Goal: Information Seeking & Learning: Learn about a topic

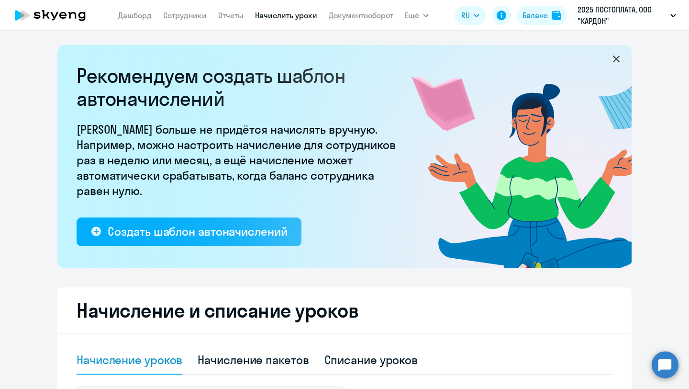
select select "10"
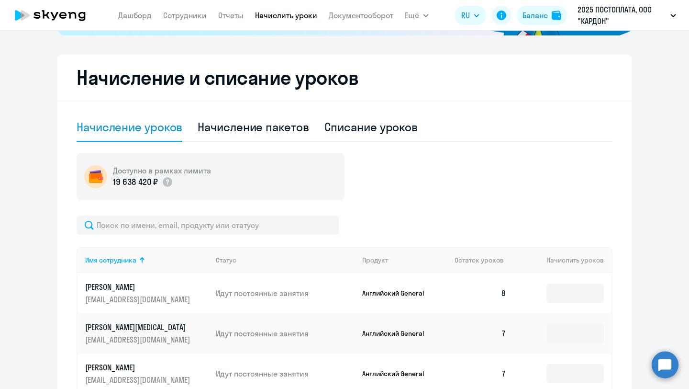
scroll to position [226, 0]
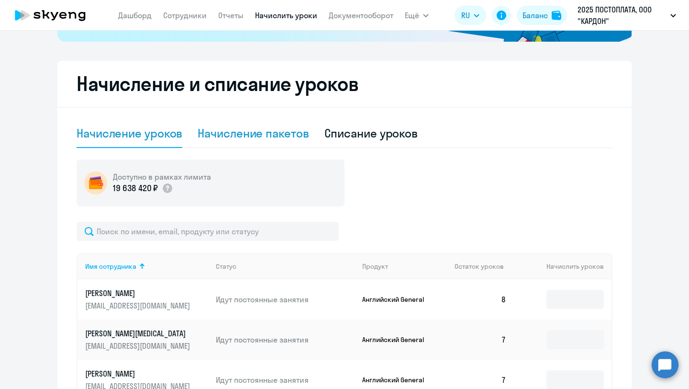
click at [254, 133] on div "Начисление пакетов" at bounding box center [253, 132] width 111 height 15
select select "10"
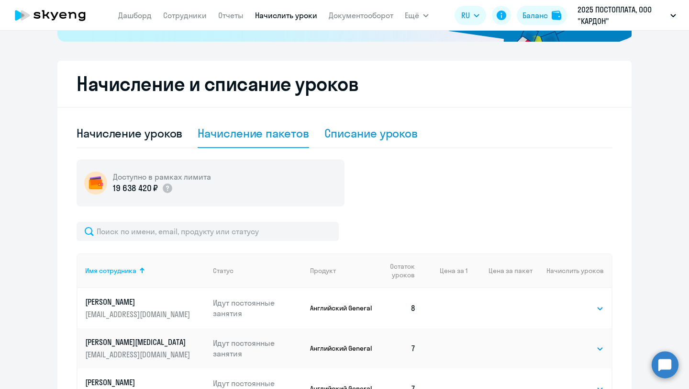
click at [354, 139] on div "Списание уроков" at bounding box center [371, 132] width 94 height 15
select select "10"
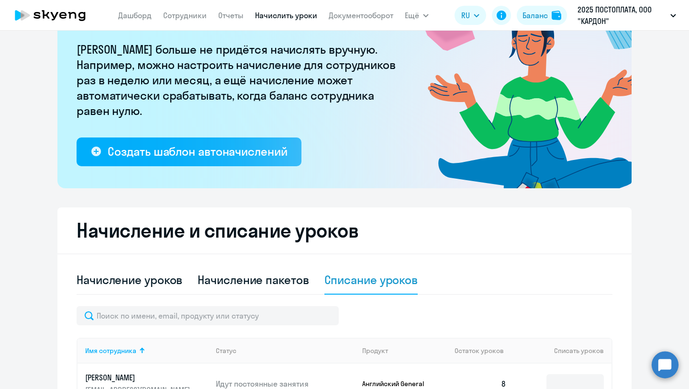
scroll to position [0, 0]
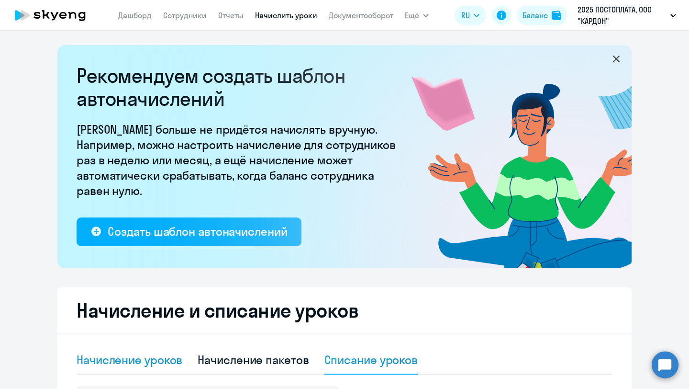
click at [110, 366] on div "Начисление уроков" at bounding box center [130, 359] width 106 height 15
select select "10"
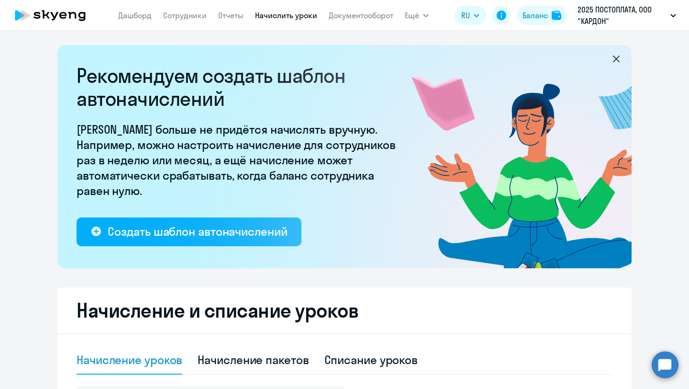
click at [55, 16] on icon at bounding box center [55, 16] width 8 height 8
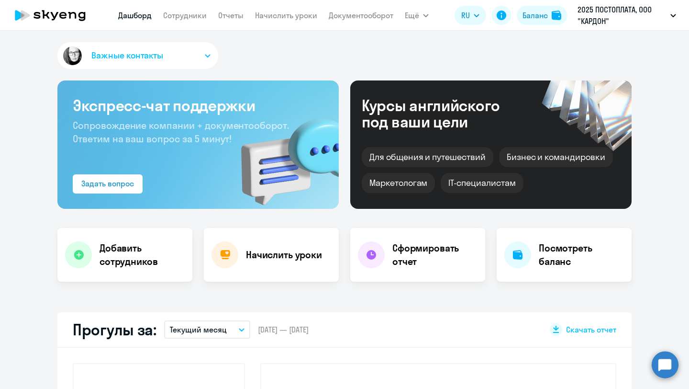
select select "30"
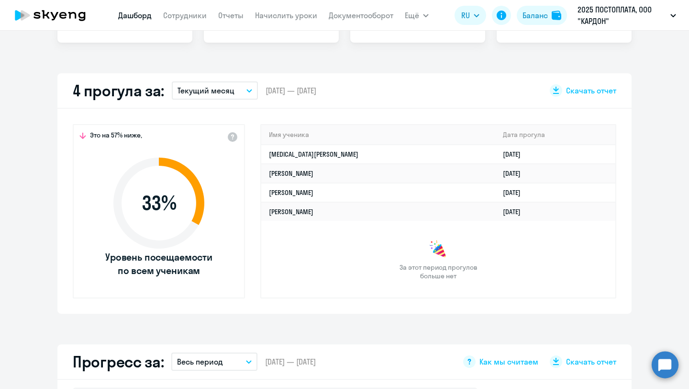
scroll to position [239, 0]
click at [313, 193] on link "[PERSON_NAME]" at bounding box center [291, 192] width 45 height 9
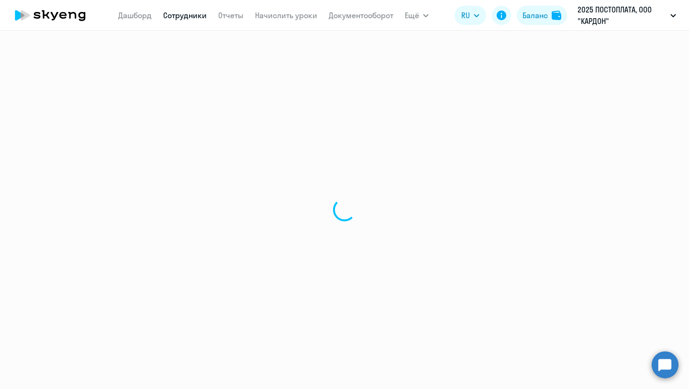
select select "english"
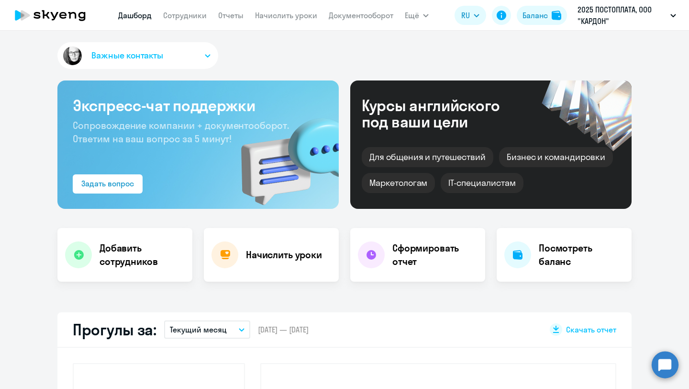
select select "30"
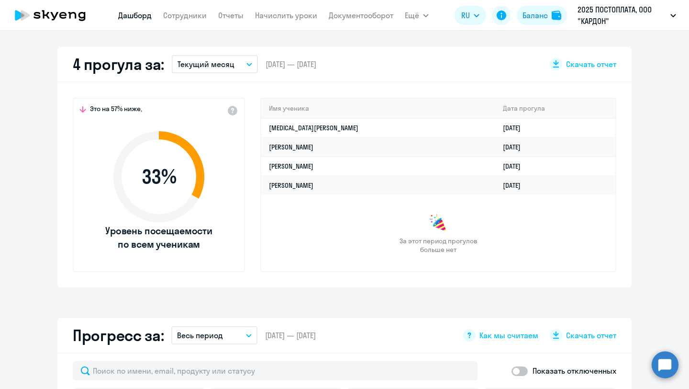
scroll to position [258, 0]
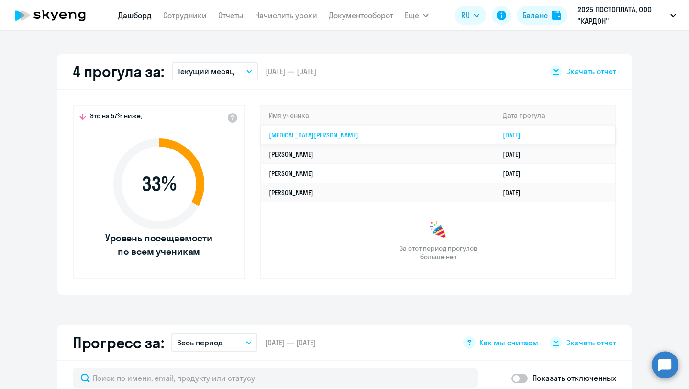
click at [326, 128] on td "Nikita Eliseev" at bounding box center [378, 134] width 234 height 19
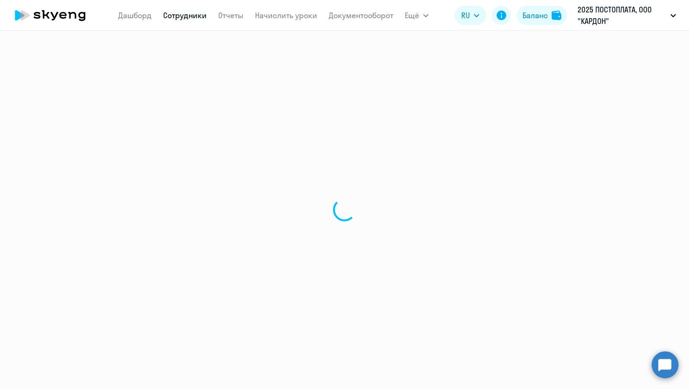
select select "english"
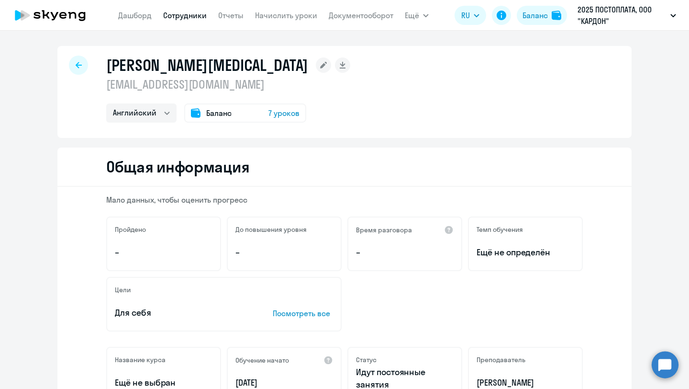
drag, startPoint x: 232, startPoint y: 84, endPoint x: 105, endPoint y: 80, distance: 127.3
click at [105, 80] on div "Eliseev Nikita n.eliseev@pay.center Английский Баланс 7 уроков" at bounding box center [344, 92] width 574 height 92
copy p "n.eliseev@pay.center"
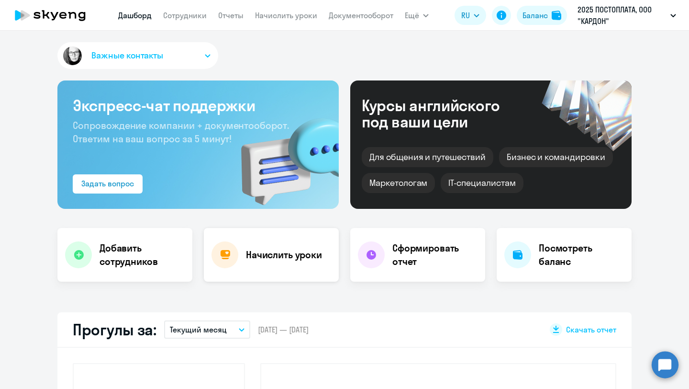
select select "30"
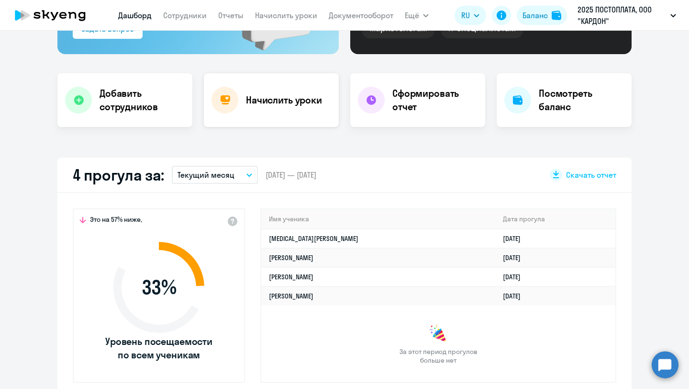
scroll to position [207, 0]
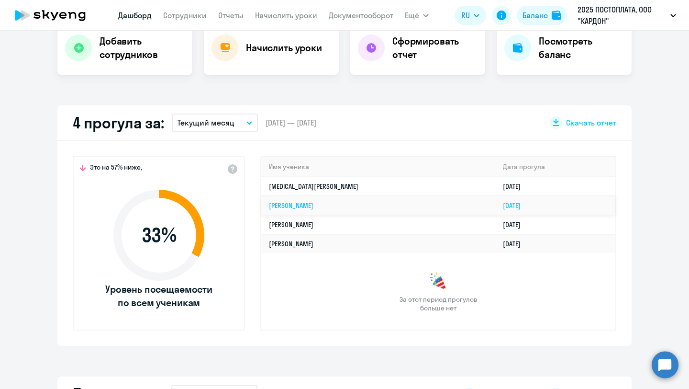
click at [343, 205] on td "Vlada Tkachenko" at bounding box center [378, 205] width 234 height 19
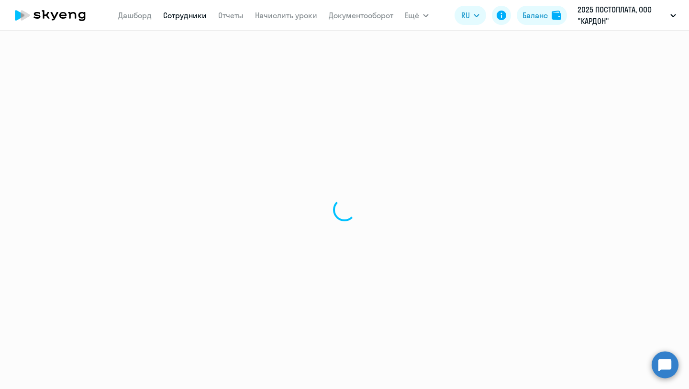
select select "english"
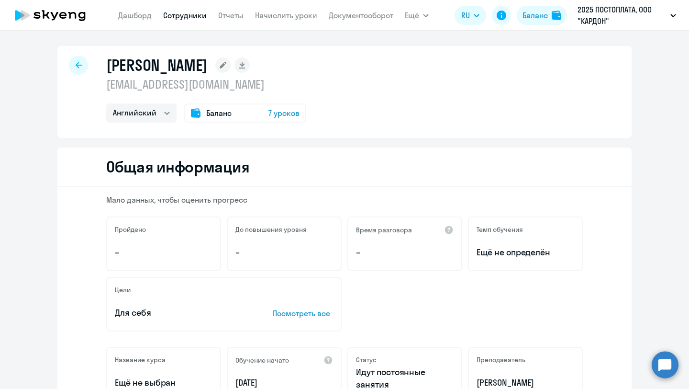
drag, startPoint x: 247, startPoint y: 87, endPoint x: 100, endPoint y: 85, distance: 147.9
click at [100, 85] on div "Tkachenko Vlada v.tkachenko@pay.center Английский Баланс 7 уроков" at bounding box center [344, 92] width 574 height 92
copy p "v.tkachenko@pay.center"
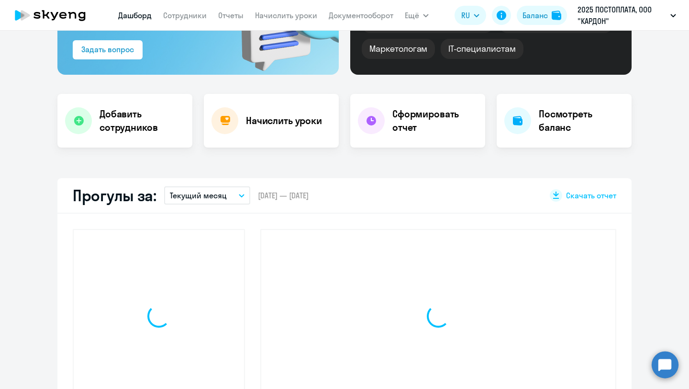
select select "30"
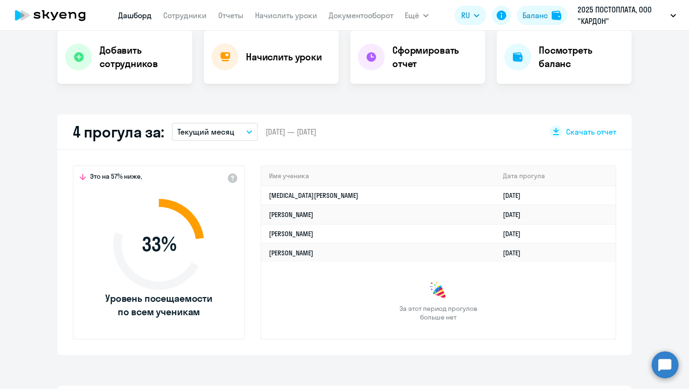
scroll to position [200, 0]
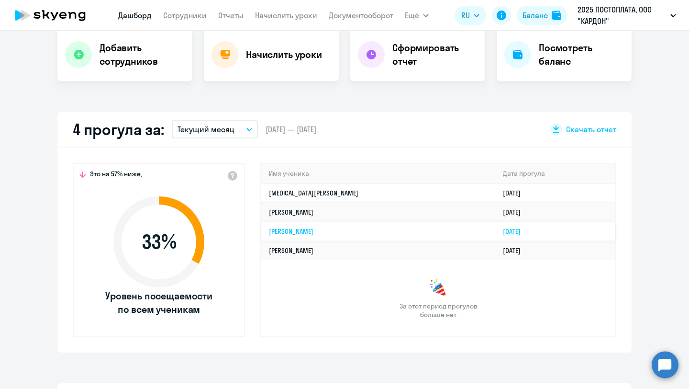
click at [313, 234] on link "Александр Михайлович Ошеров" at bounding box center [291, 231] width 45 height 9
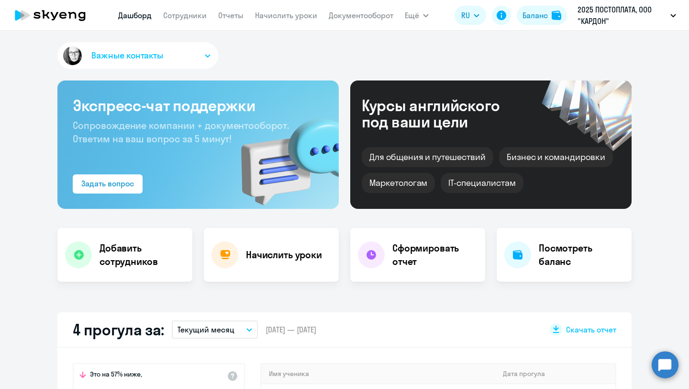
select select "english"
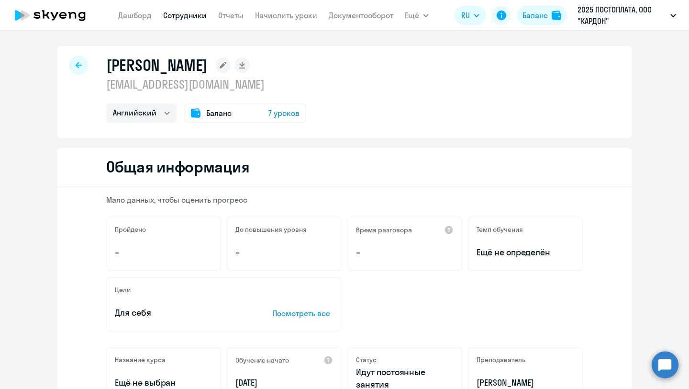
drag, startPoint x: 233, startPoint y: 85, endPoint x: 98, endPoint y: 86, distance: 134.5
click at [98, 86] on div "Ошеров Александр Михайлович alex.o@pay.center Английский Баланс 7 уроков" at bounding box center [344, 92] width 574 height 92
copy p "alex.o@pay.center"
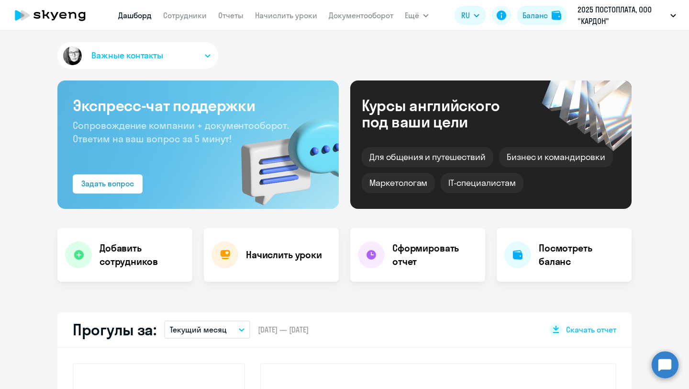
select select "30"
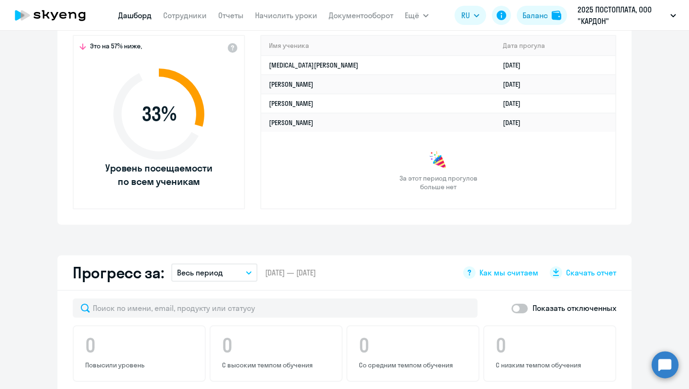
scroll to position [334, 0]
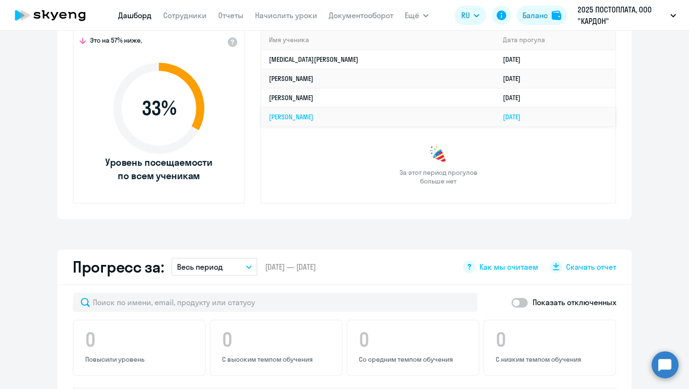
click at [313, 118] on link "Никита Владимирович Скуратович" at bounding box center [291, 116] width 45 height 9
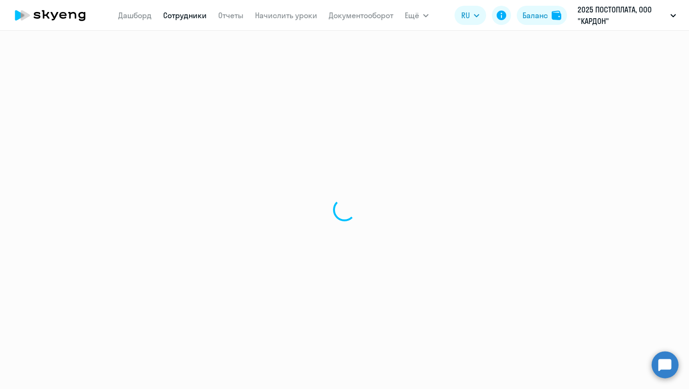
select select "english"
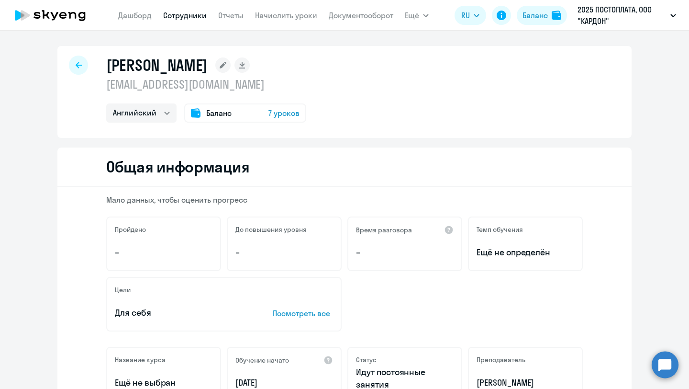
drag, startPoint x: 205, startPoint y: 82, endPoint x: 100, endPoint y: 91, distance: 105.6
click at [100, 91] on div "Скуратович Никита Владимирович ns@pay.center Английский Баланс 7 уроков" at bounding box center [344, 92] width 574 height 92
copy p "ns@pay.center"
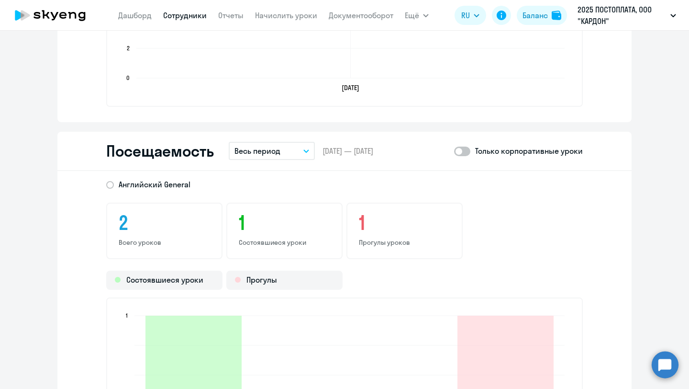
scroll to position [991, 0]
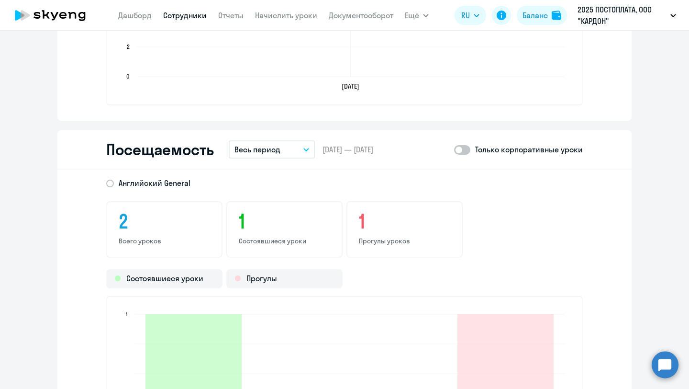
click at [244, 229] on h3 "1" at bounding box center [284, 221] width 91 height 23
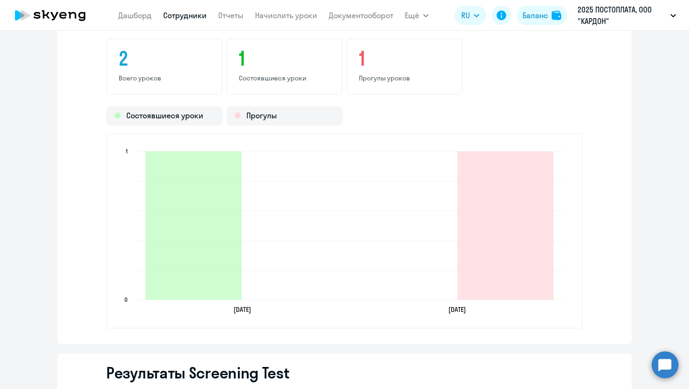
scroll to position [1155, 0]
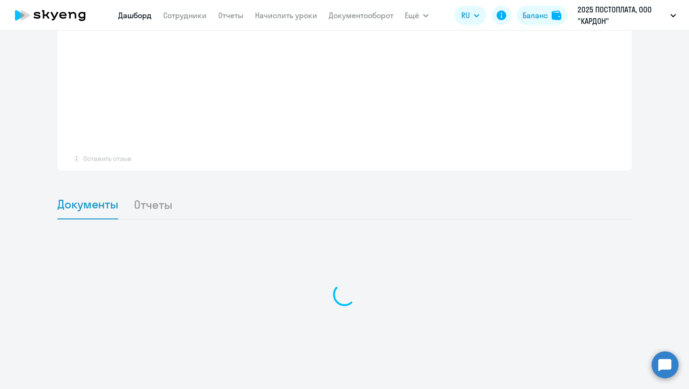
select select "30"
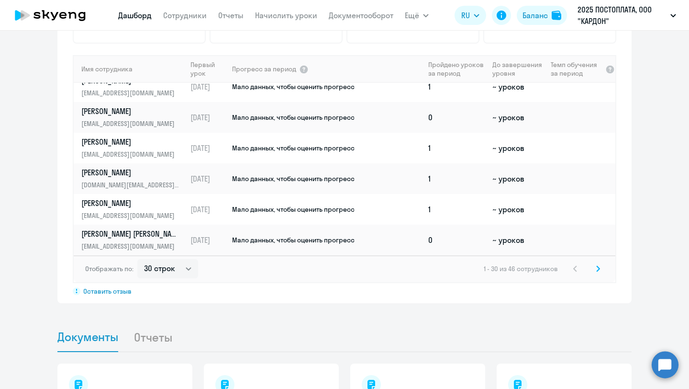
scroll to position [799, 0]
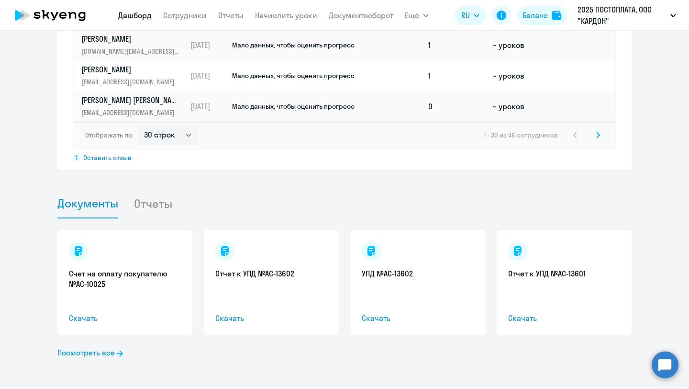
click at [161, 211] on li "Отчеты" at bounding box center [161, 203] width 54 height 29
click at [157, 206] on li "Отчеты" at bounding box center [161, 203] width 54 height 29
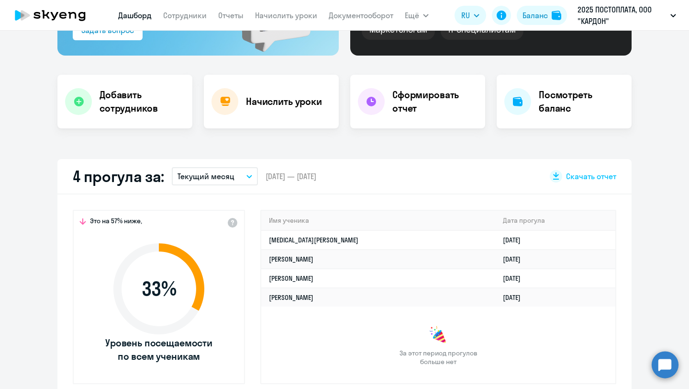
scroll to position [0, 0]
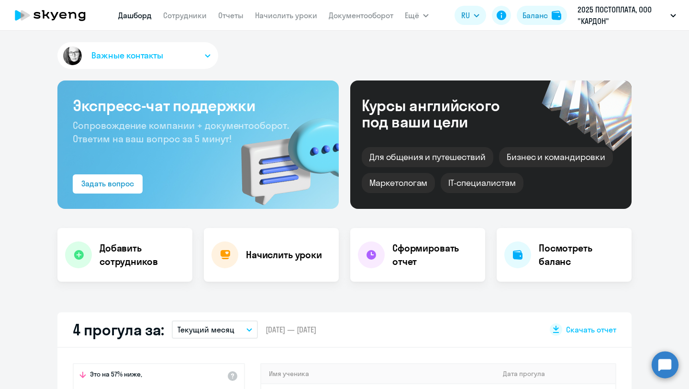
click at [148, 56] on span "Важные контакты" at bounding box center [127, 55] width 72 height 12
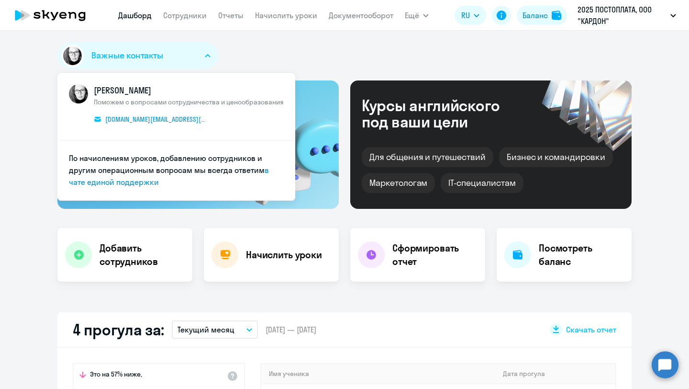
click at [152, 90] on span "КАМ_Юлианна Луценко" at bounding box center [189, 90] width 190 height 12
click at [151, 99] on span "Поможем с вопросами сотрудничества и ценообразования" at bounding box center [189, 102] width 190 height 9
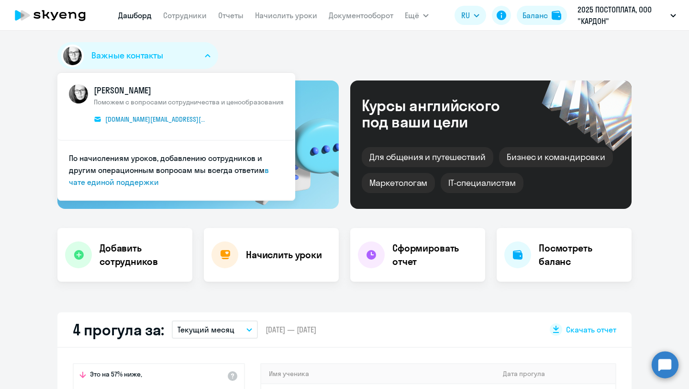
click at [151, 99] on span "Поможем с вопросами сотрудничества и ценообразования" at bounding box center [189, 102] width 190 height 9
click at [150, 90] on span "КАМ_Юлианна Луценко" at bounding box center [189, 90] width 190 height 12
click at [125, 167] on span "По начислениям уроков, добавлению сотрудников и другим операционным вопросам мы…" at bounding box center [167, 164] width 196 height 22
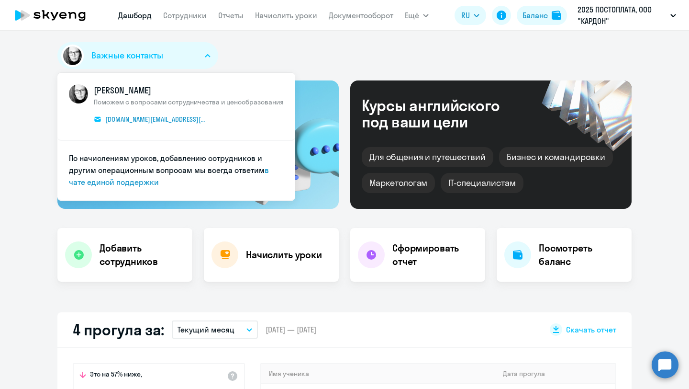
click at [125, 167] on span "По начислениям уроков, добавлению сотрудников и другим операционным вопросам мы…" at bounding box center [167, 164] width 196 height 22
click at [625, 11] on p "2025 ПОСТОПЛАТА, ООО "КАРДОН"" at bounding box center [622, 15] width 89 height 23
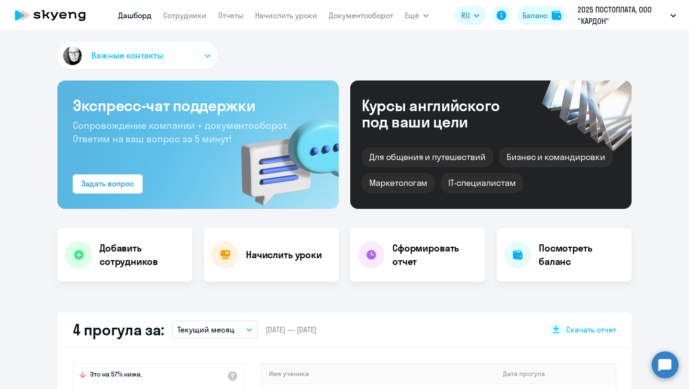
click at [625, 11] on p "2025 ПОСТОПЛАТА, ООО "КАРДОН"" at bounding box center [622, 15] width 89 height 23
click at [517, 49] on div "Важные контакты КАМ_Юлианна Луценко Поможем с вопросами сотрудничества и ценооб…" at bounding box center [344, 57] width 574 height 31
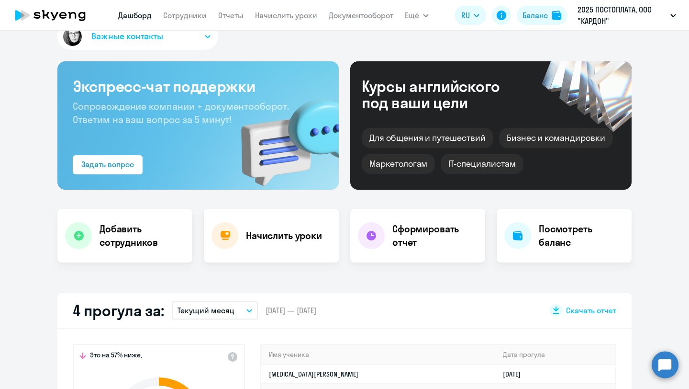
scroll to position [44, 0]
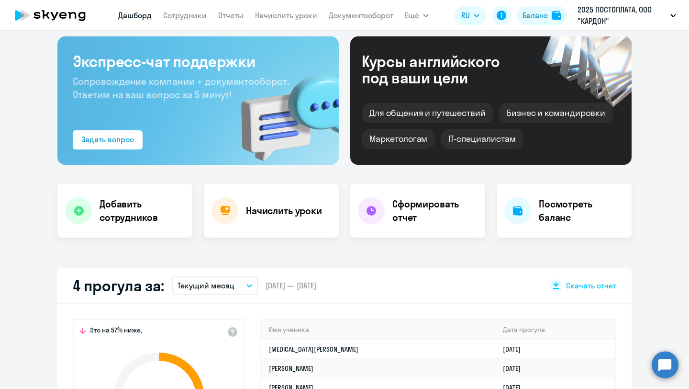
click at [437, 77] on div "Курсы английского под ваши цели" at bounding box center [444, 69] width 164 height 33
click at [431, 151] on div "Курсы английского под ваши цели Для общения и путешествий Бизнес и командировки…" at bounding box center [490, 100] width 281 height 128
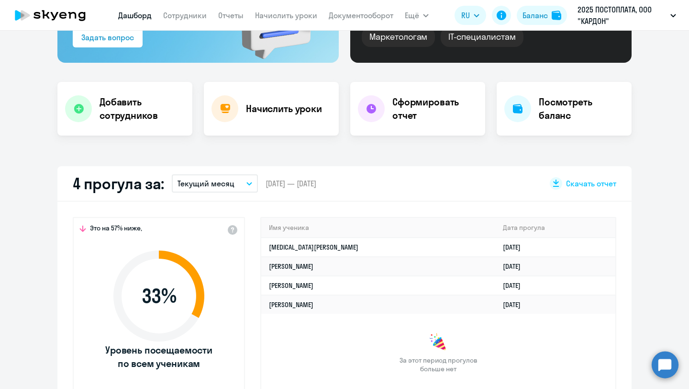
scroll to position [147, 0]
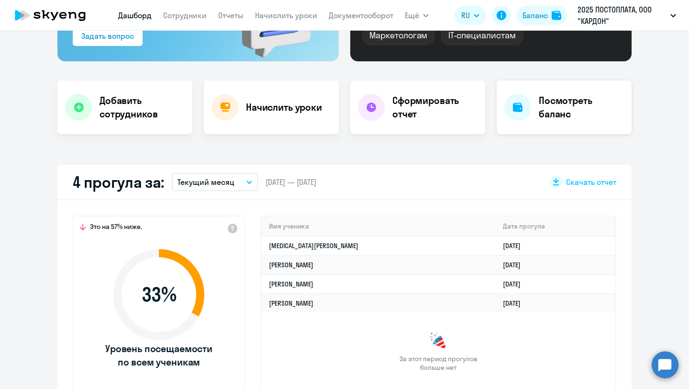
click at [510, 105] on div at bounding box center [517, 107] width 27 height 27
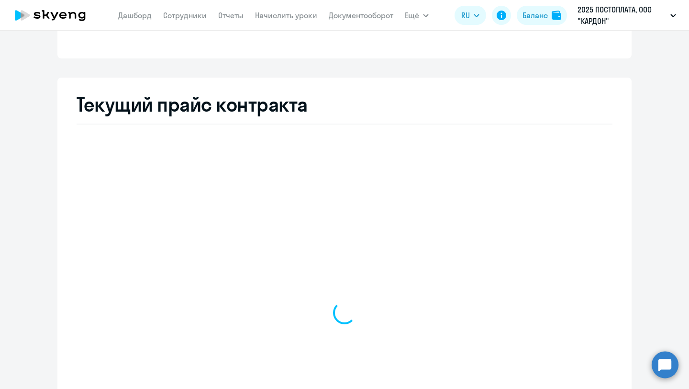
select select "english_adult_not_native_speaker"
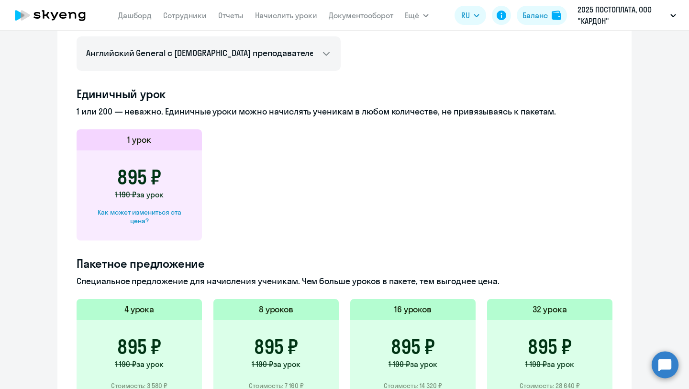
scroll to position [276, 0]
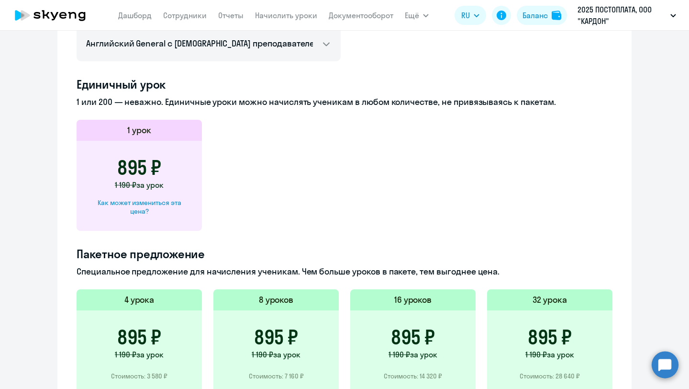
click at [142, 207] on div "Как может измениться эта цена?" at bounding box center [139, 206] width 95 height 17
select select "english_adult_not_native_speaker"
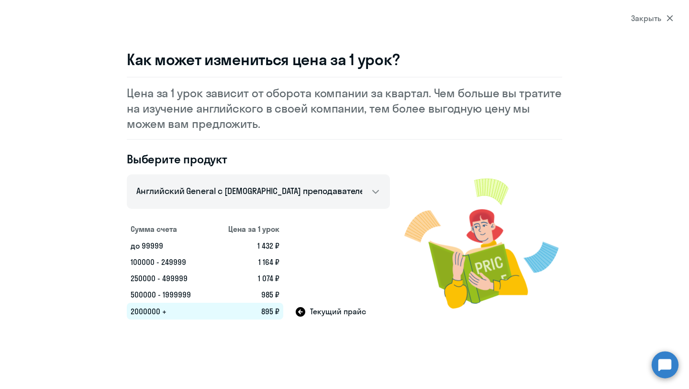
click at [377, 101] on p "Цена за 1 урок зависит от оборота компании за квартал. Чем больше вы тратите на…" at bounding box center [344, 108] width 435 height 46
click at [377, 102] on p "Цена за 1 урок зависит от оборота компании за квартал. Чем больше вы тратите на…" at bounding box center [344, 108] width 435 height 46
select select "30"
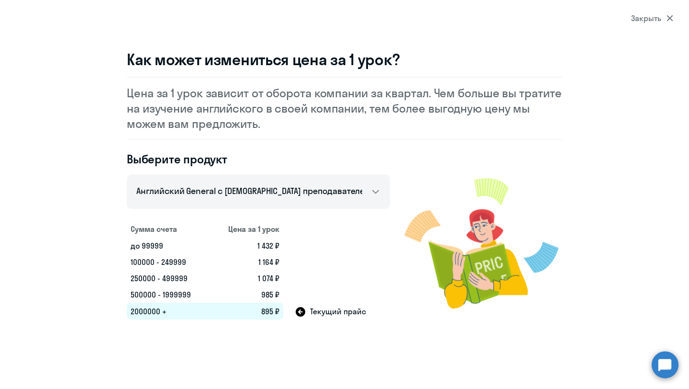
scroll to position [92, 0]
select select "10"
click at [670, 18] on icon at bounding box center [670, 18] width 7 height 7
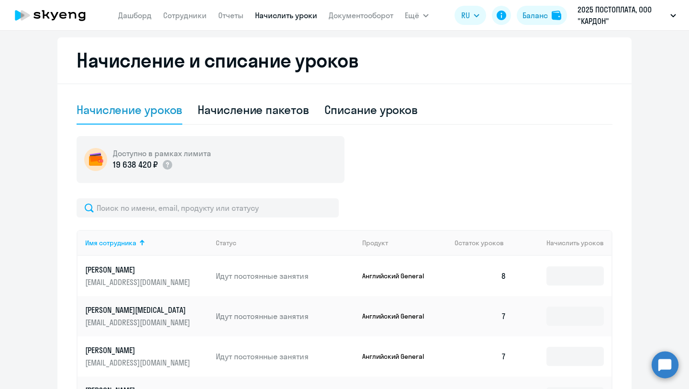
scroll to position [275, 0]
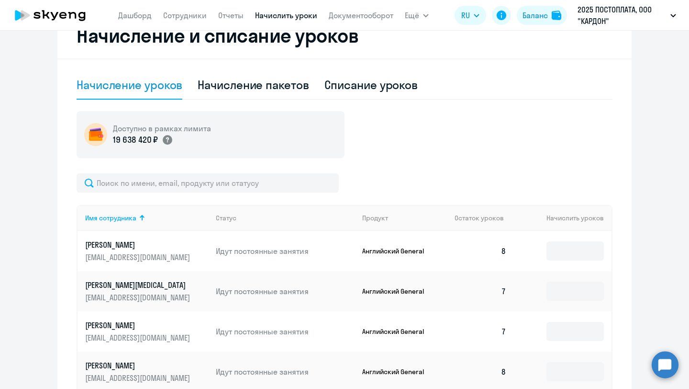
click at [171, 138] on circle at bounding box center [168, 140] width 10 height 10
click at [245, 83] on div "Начисление пакетов" at bounding box center [253, 84] width 111 height 15
select select "10"
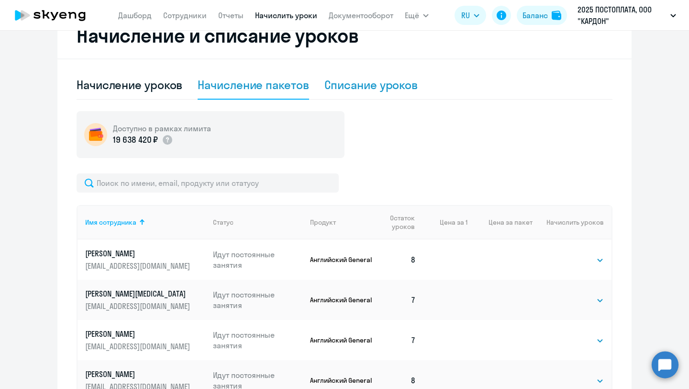
click at [379, 87] on div "Списание уроков" at bounding box center [371, 84] width 94 height 15
select select "10"
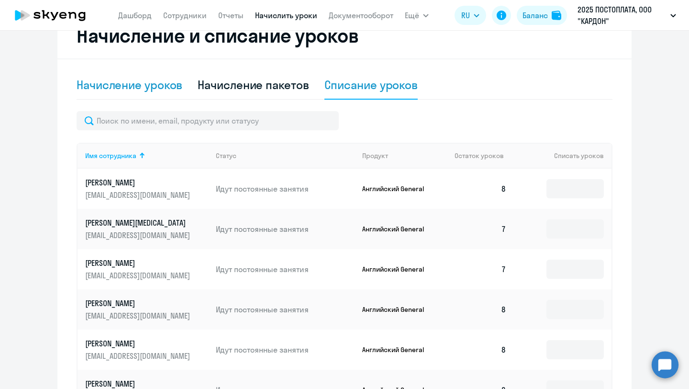
click at [165, 81] on div "Начисление уроков" at bounding box center [130, 84] width 106 height 15
select select "10"
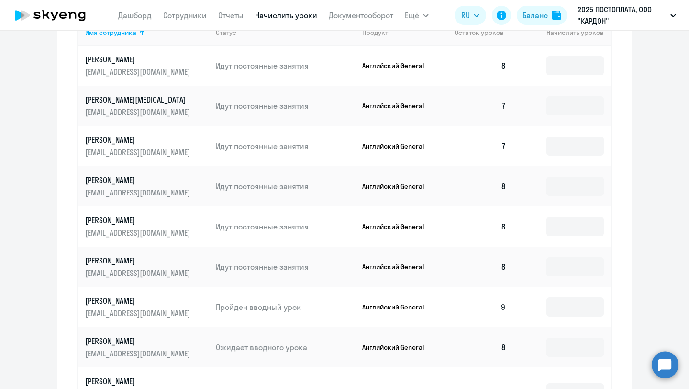
scroll to position [599, 0]
